Goal: Obtain resource: Download file/media

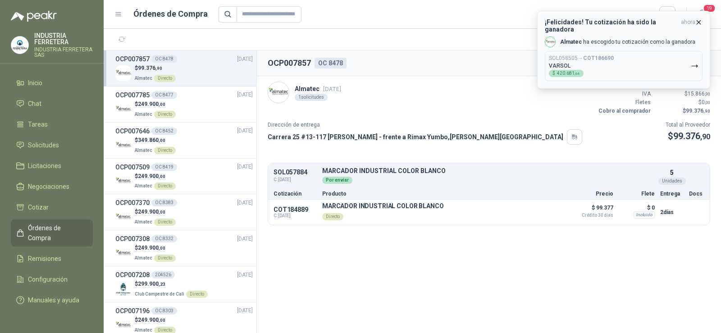
click at [589, 57] on div "SOL058505 → COT186690 VARSOL $ 420.681 ,66" at bounding box center [580, 66] width 65 height 22
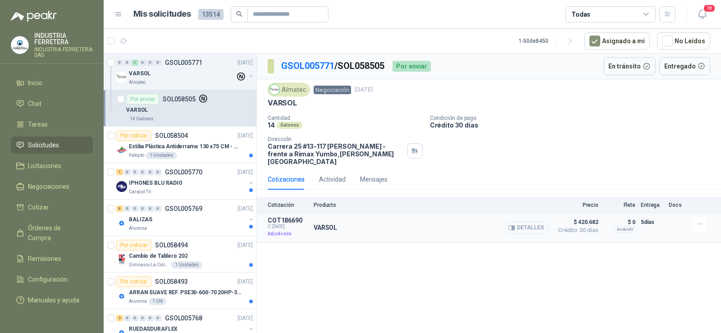
click at [528, 222] on button "Detalles" at bounding box center [526, 228] width 42 height 12
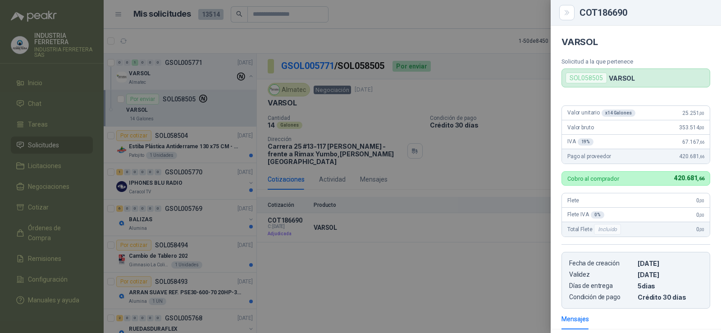
click at [438, 268] on div at bounding box center [360, 166] width 721 height 333
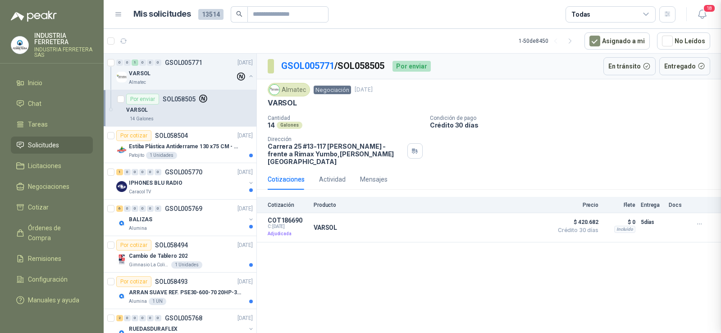
scroll to position [125, 0]
click at [190, 67] on div "0 0 1 0 0 0 GSOL005771 [DATE]" at bounding box center [185, 62] width 138 height 11
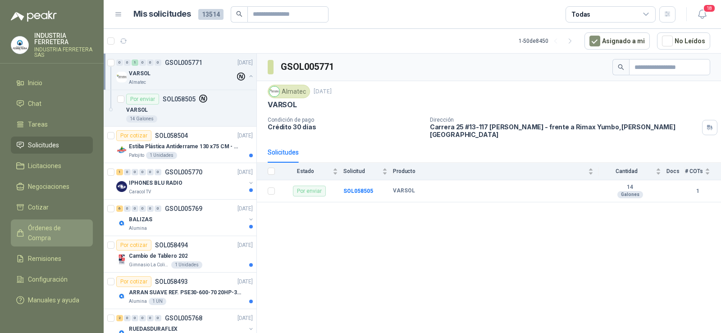
click at [62, 226] on span "Órdenes de Compra" at bounding box center [56, 233] width 56 height 20
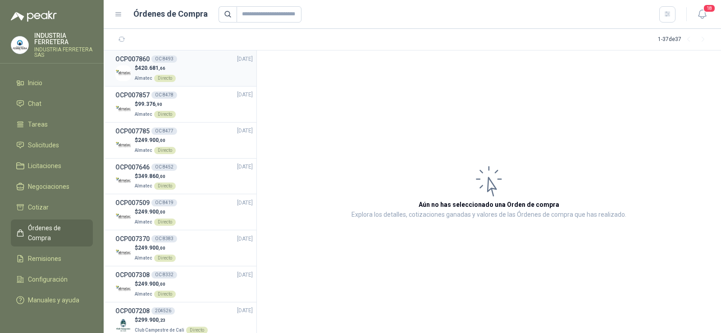
click at [193, 67] on div "$ 420.681 ,66 Almatec Directo" at bounding box center [183, 73] width 137 height 18
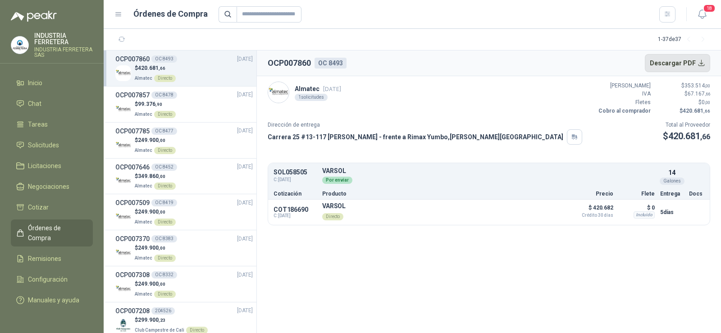
click at [682, 54] on button "Descargar PDF" at bounding box center [677, 63] width 66 height 18
